Goal: Find specific page/section: Find specific page/section

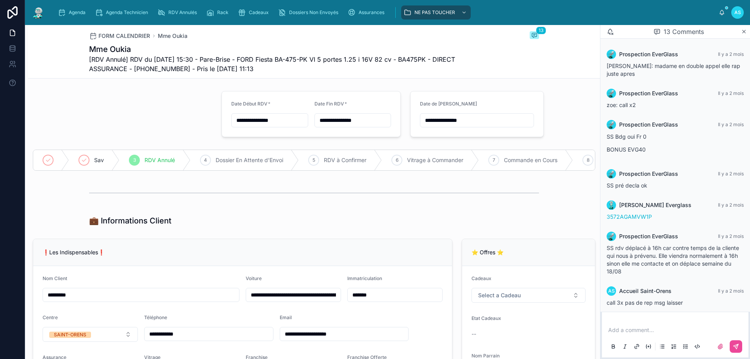
scroll to position [227, 0]
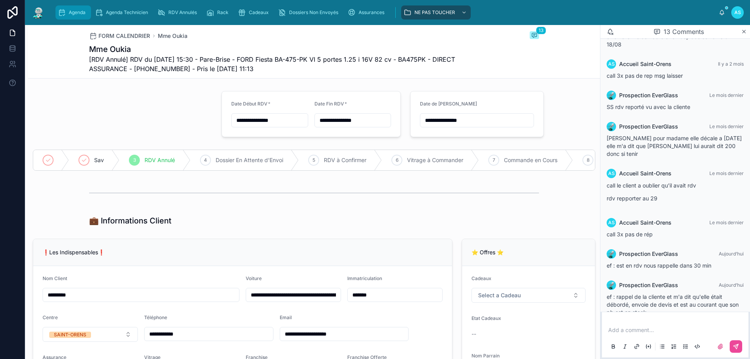
click at [84, 9] on div "Agenda" at bounding box center [73, 12] width 31 height 12
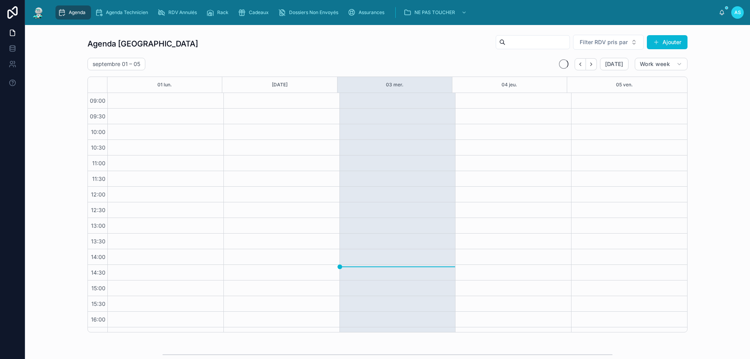
scroll to position [42, 0]
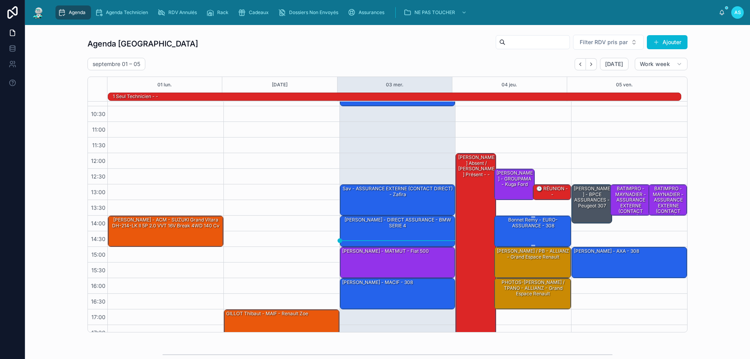
click at [524, 230] on div "Bonnet Remy - EURO-ASSURANCE - 308" at bounding box center [533, 231] width 75 height 30
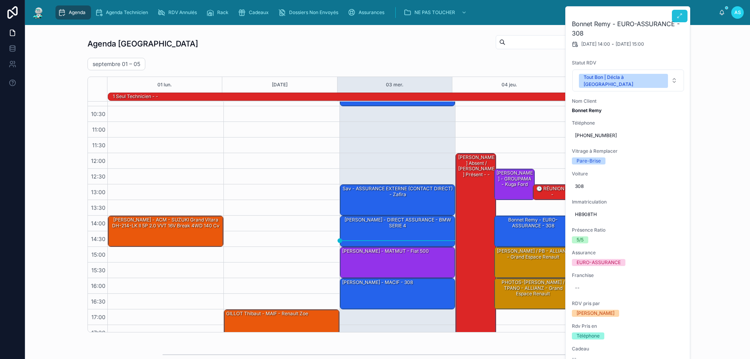
click at [676, 18] on icon at bounding box center [679, 16] width 6 height 6
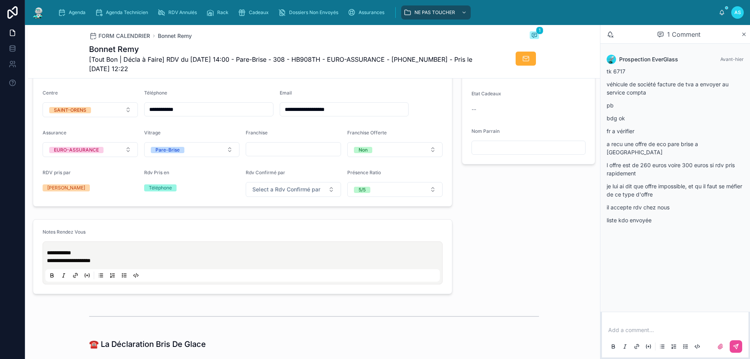
scroll to position [312, 0]
